Goal: Navigation & Orientation: Find specific page/section

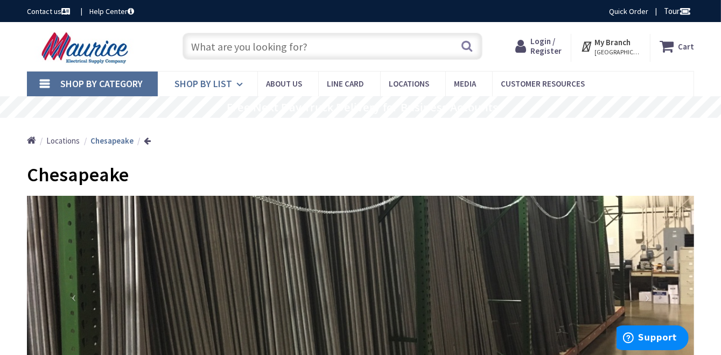
click at [210, 81] on span "Shop By List" at bounding box center [203, 84] width 58 height 12
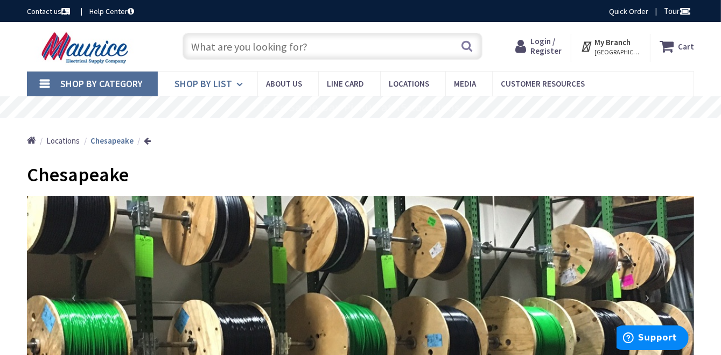
scroll to position [54, 0]
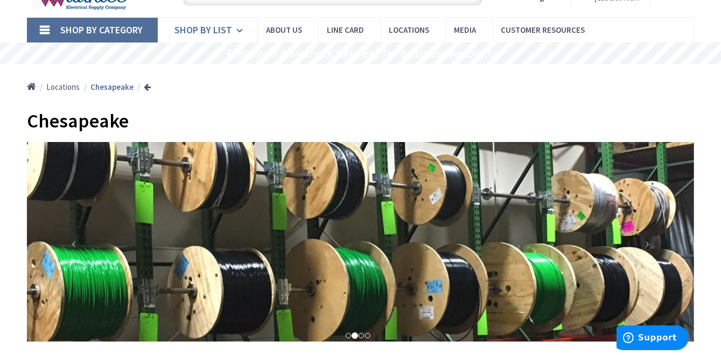
click at [214, 32] on span "Shop By List" at bounding box center [203, 30] width 58 height 12
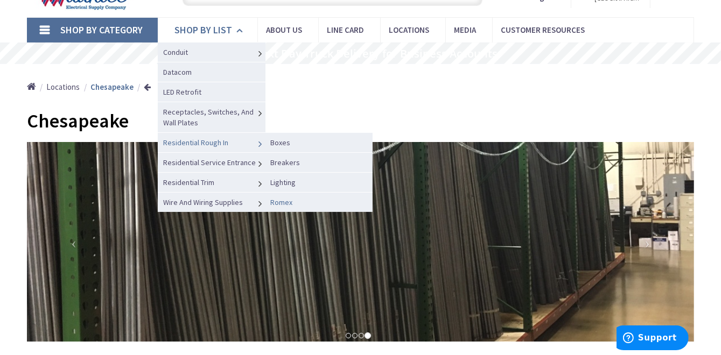
click at [287, 202] on span "Romex" at bounding box center [281, 203] width 22 height 10
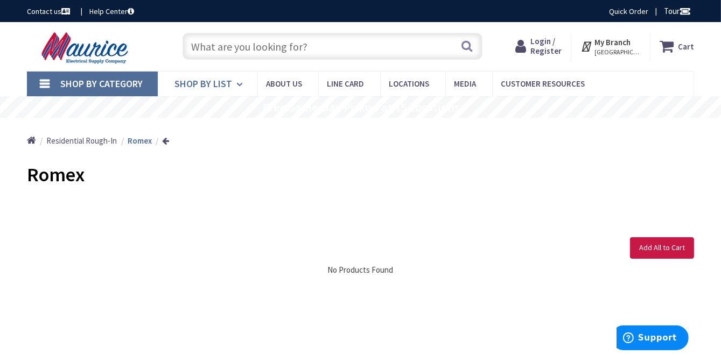
click at [195, 86] on span "Shop By List" at bounding box center [203, 84] width 58 height 12
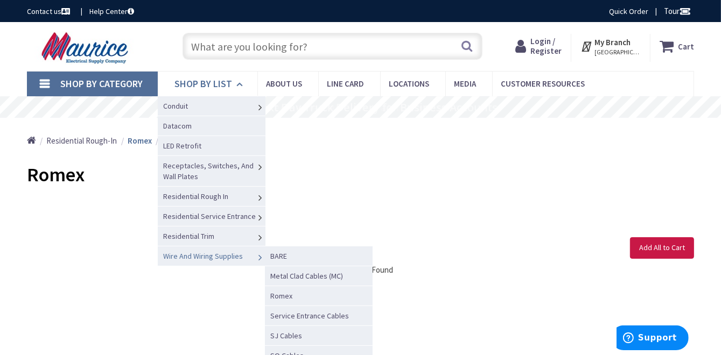
click at [192, 254] on span "Wire And Wiring Supplies" at bounding box center [203, 256] width 80 height 10
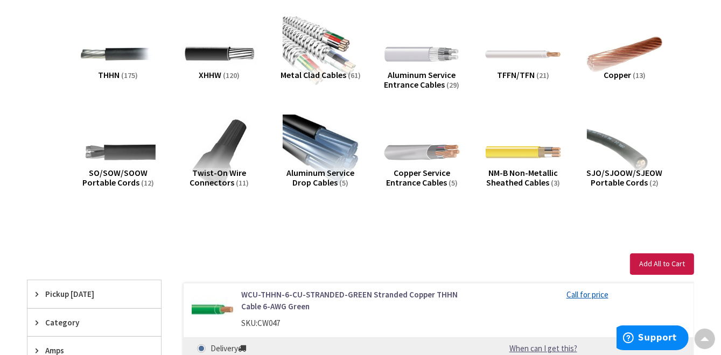
scroll to position [215, 0]
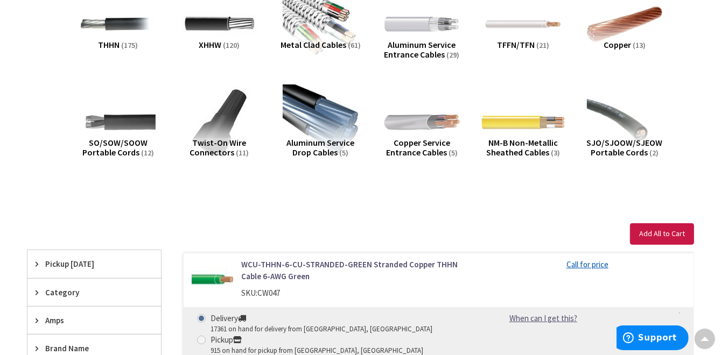
click at [516, 119] on img at bounding box center [522, 122] width 83 height 83
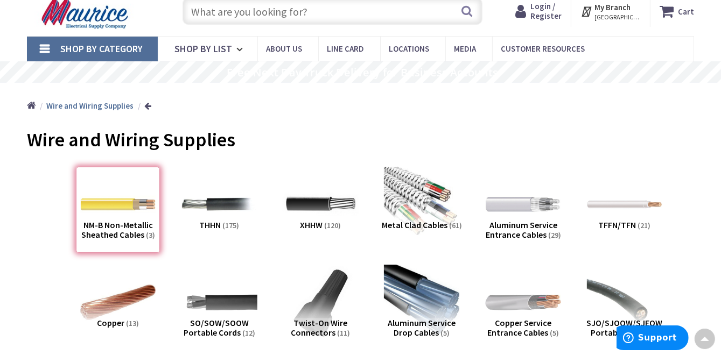
scroll to position [0, 0]
